Goal: Find specific page/section: Find specific page/section

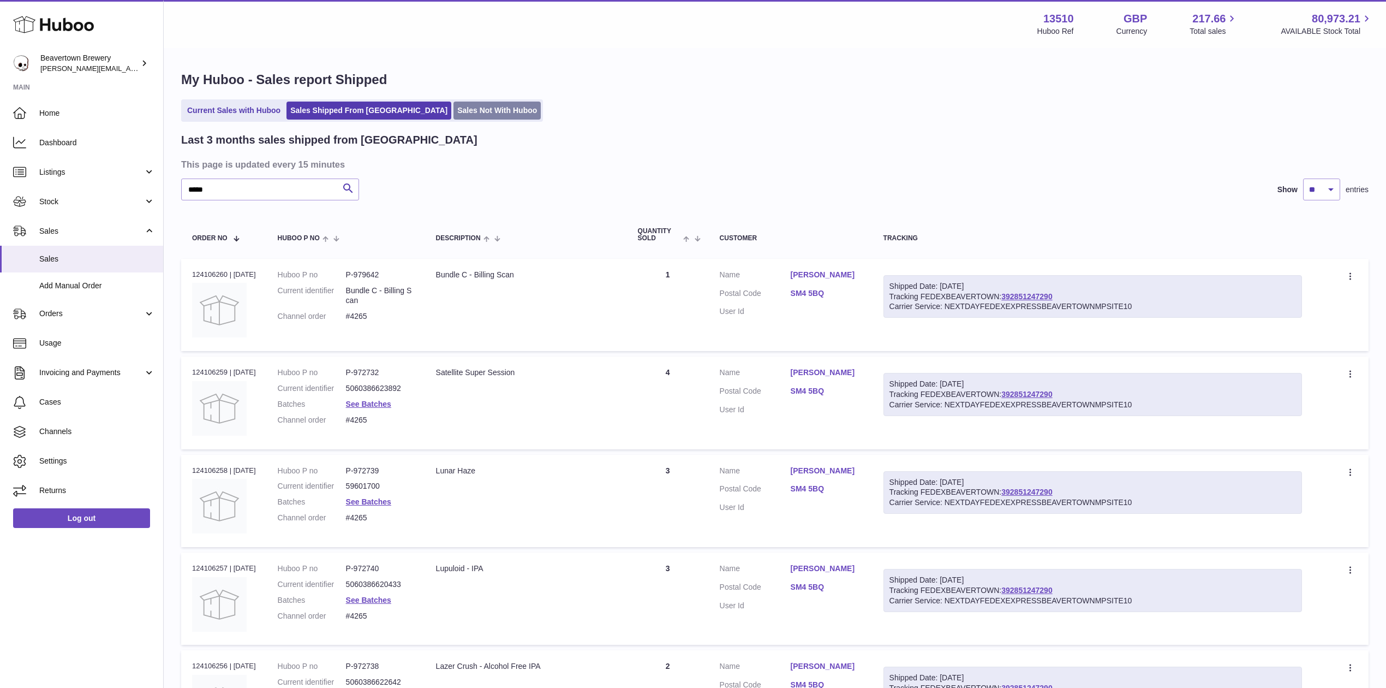
click at [454, 118] on link "Sales Not With Huboo" at bounding box center [497, 111] width 87 height 18
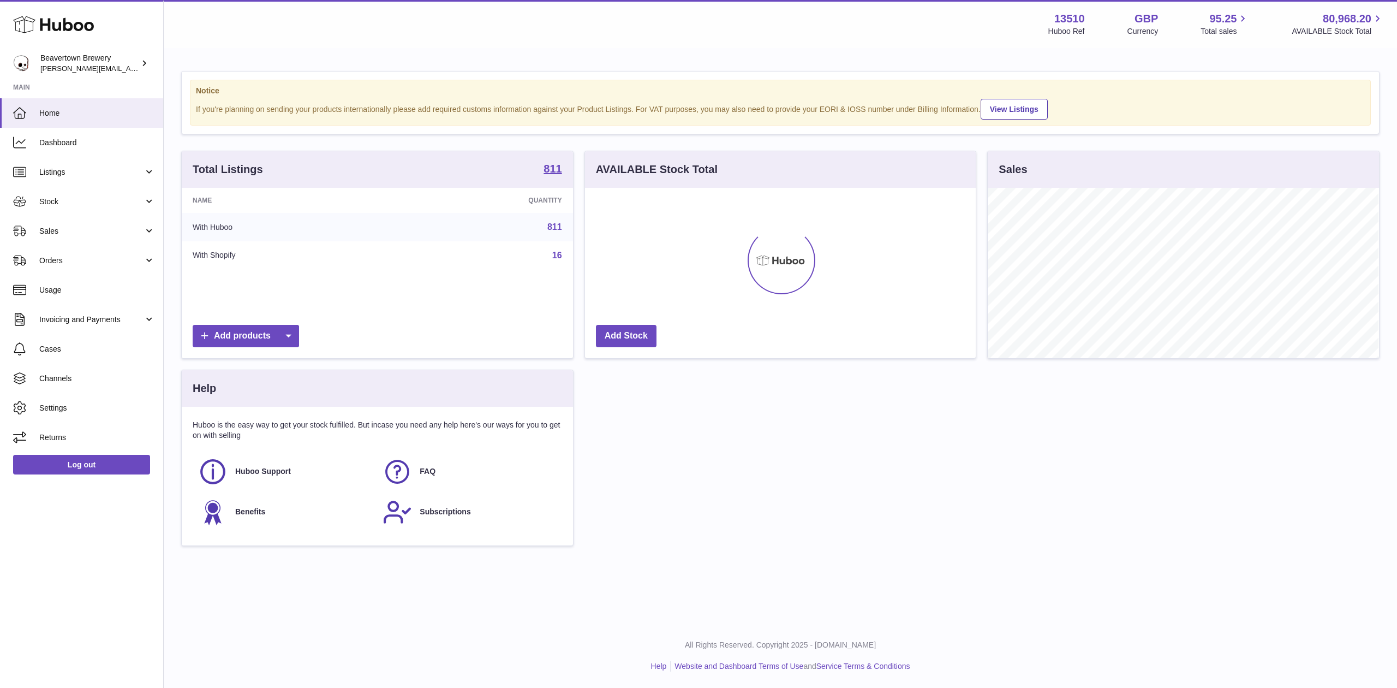
scroll to position [170, 391]
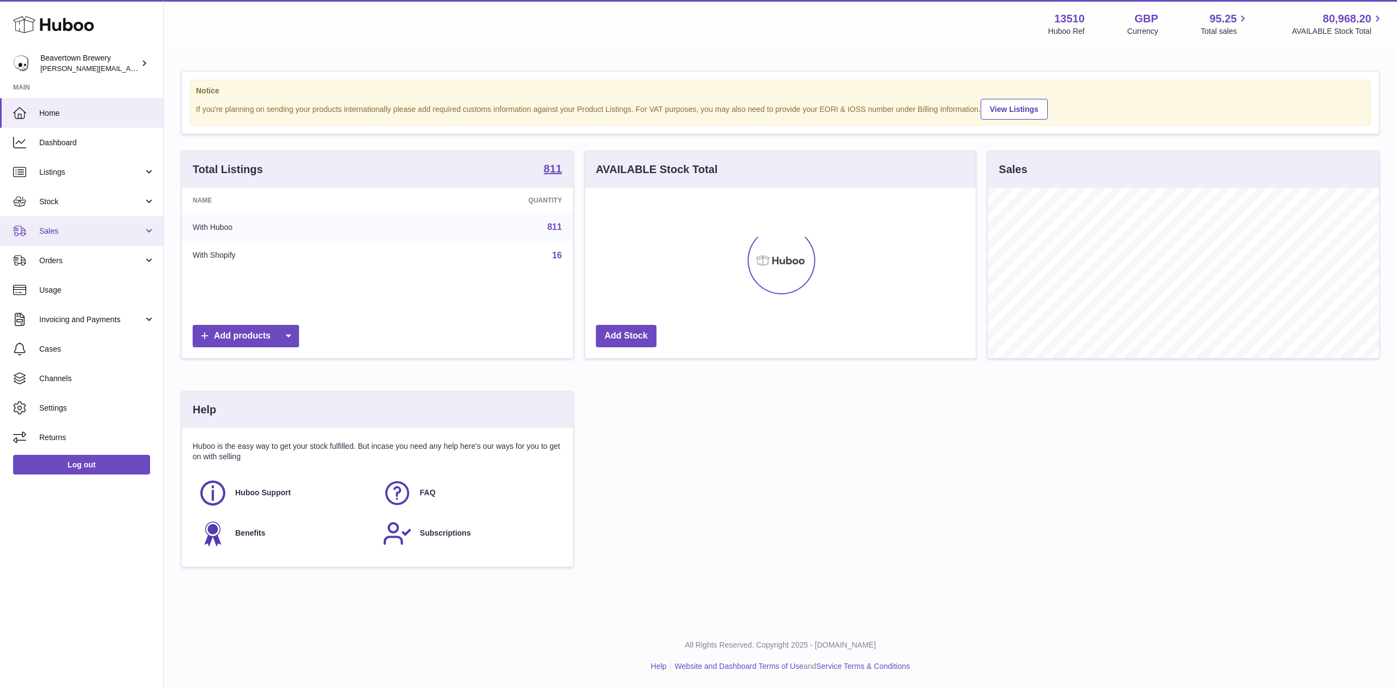
click at [75, 231] on span "Sales" at bounding box center [91, 231] width 104 height 10
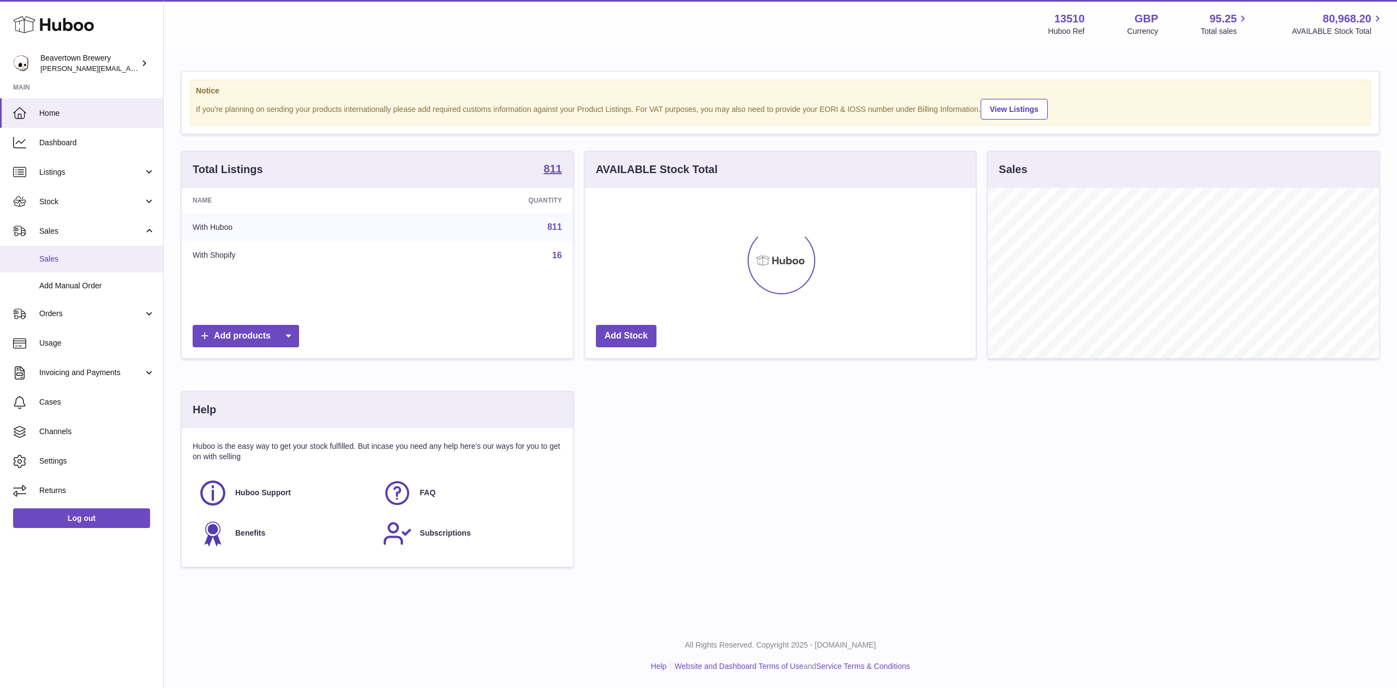
click at [81, 260] on span "Sales" at bounding box center [97, 259] width 116 height 10
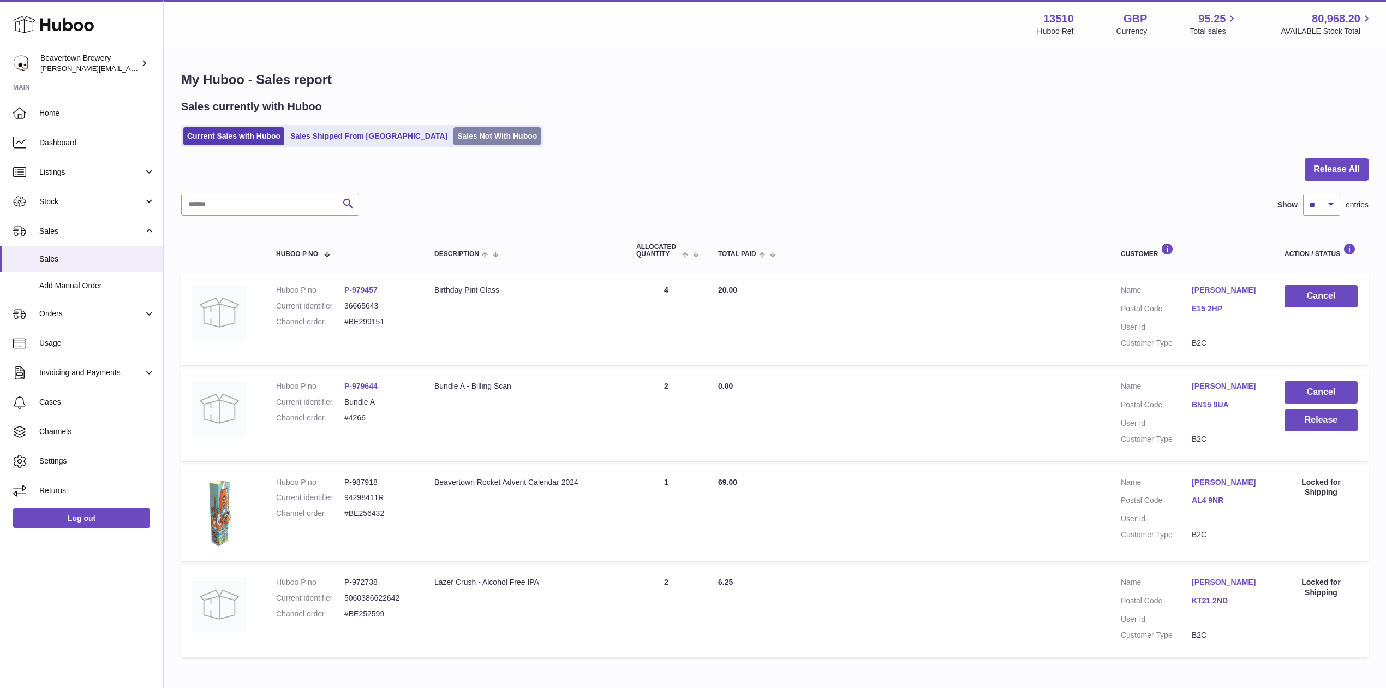
click at [454, 140] on link "Sales Not With Huboo" at bounding box center [497, 136] width 87 height 18
